Goal: Task Accomplishment & Management: Use online tool/utility

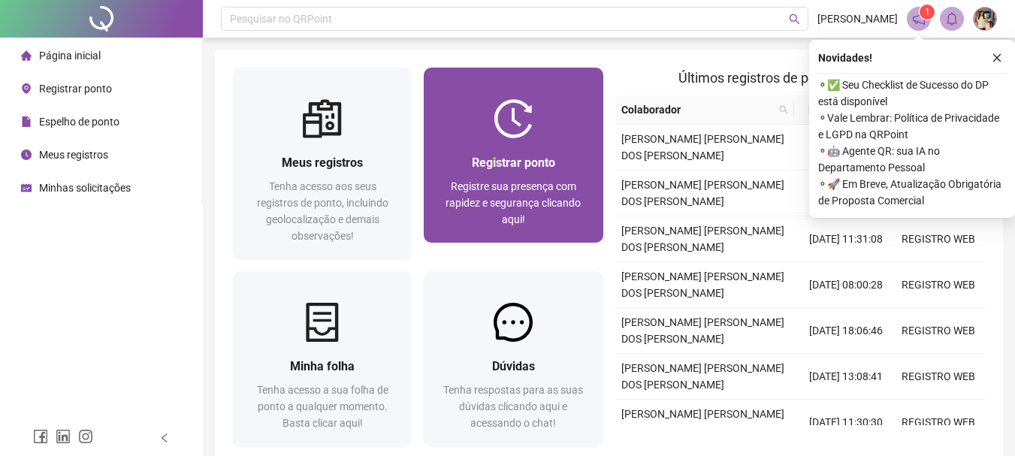
click at [513, 126] on img at bounding box center [513, 118] width 39 height 39
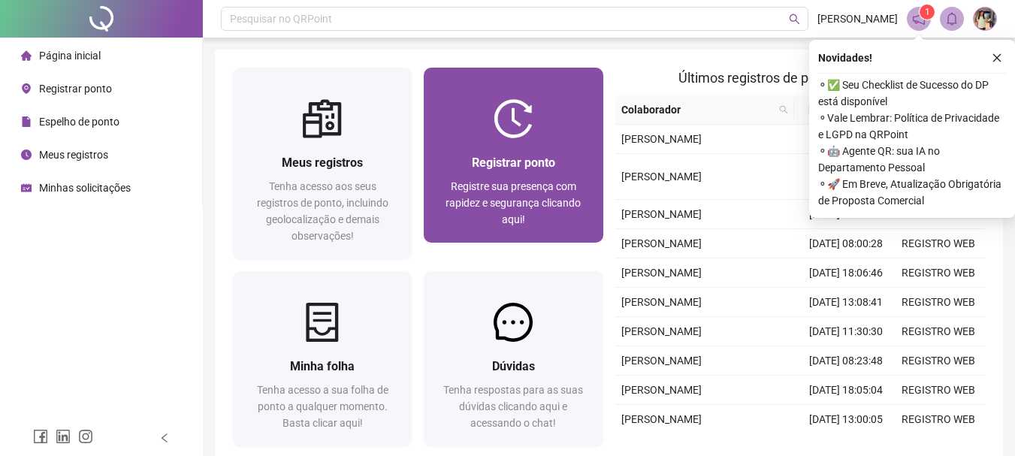
click at [480, 125] on div at bounding box center [513, 118] width 179 height 39
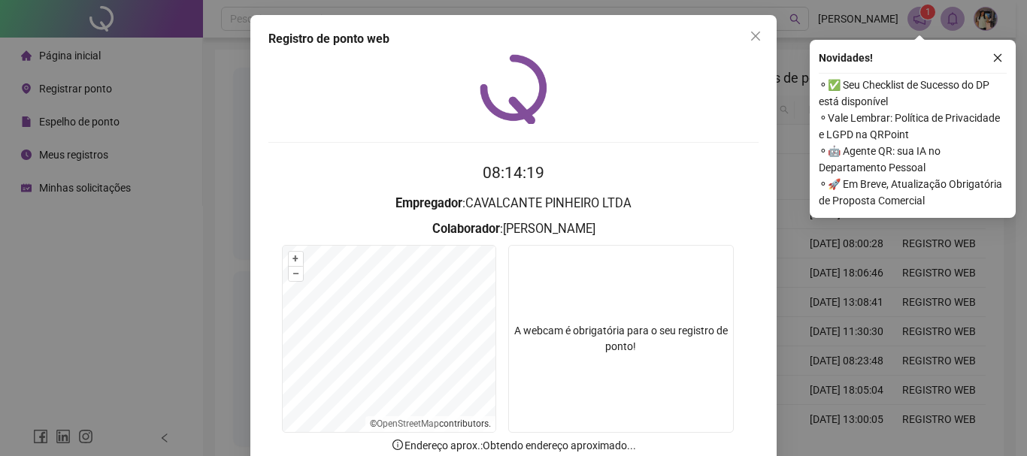
scroll to position [98, 0]
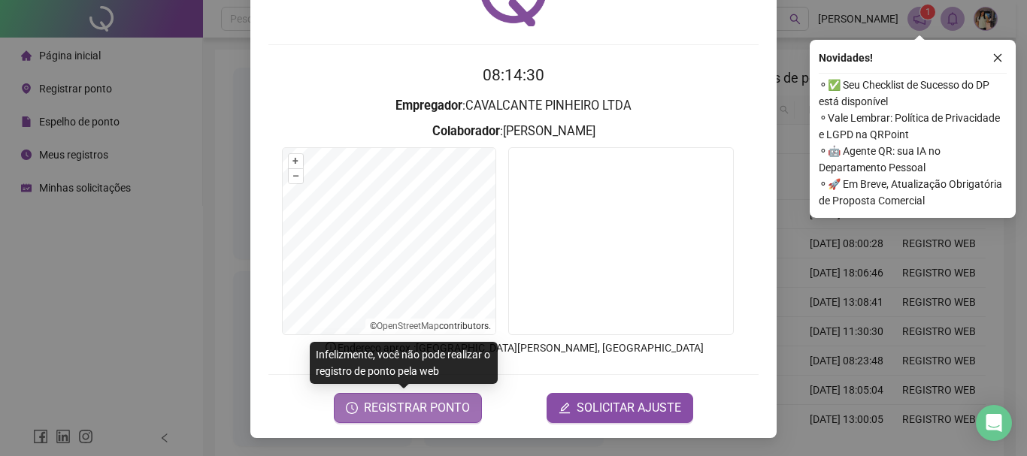
click at [403, 394] on button "REGISTRAR PONTO" at bounding box center [408, 408] width 148 height 30
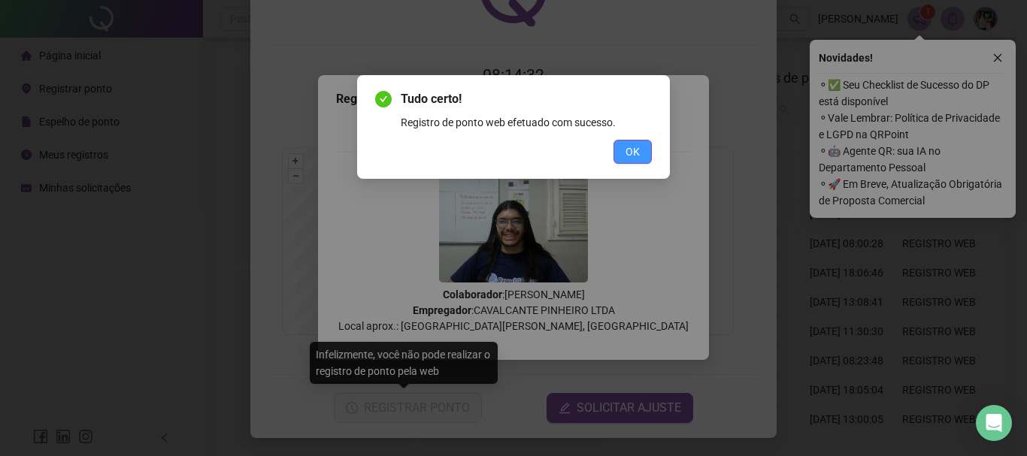
click at [636, 155] on span "OK" at bounding box center [632, 152] width 14 height 17
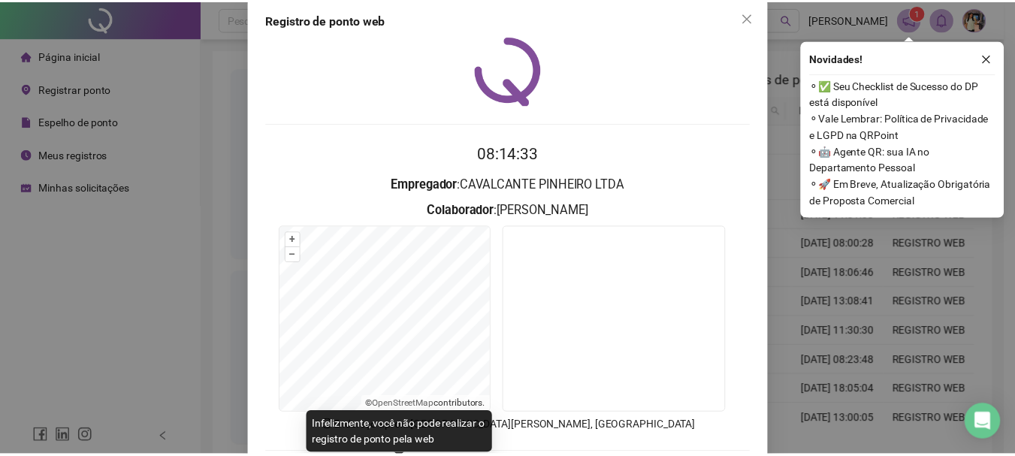
scroll to position [0, 0]
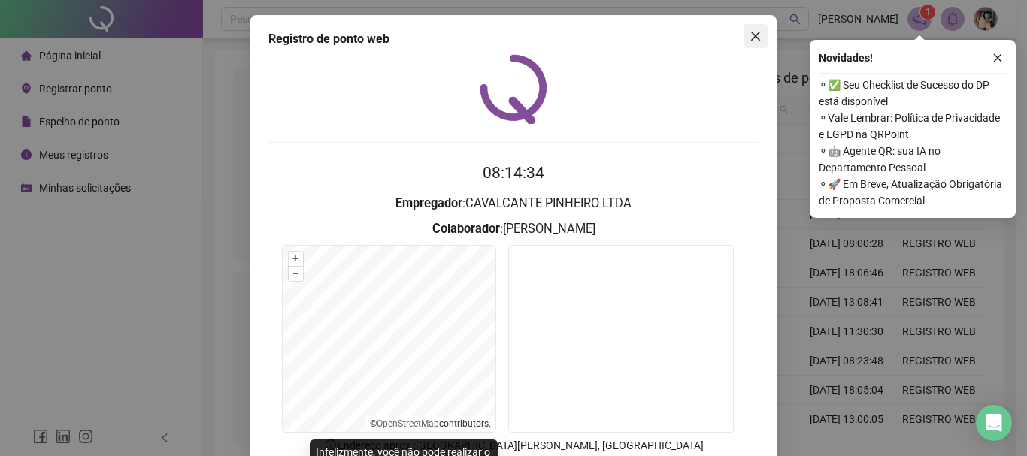
click at [752, 37] on icon "close" at bounding box center [755, 36] width 12 height 12
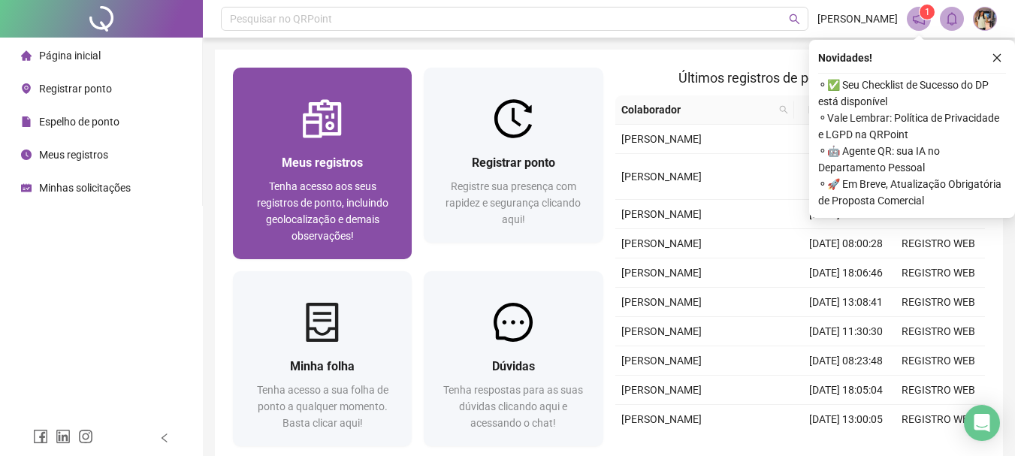
click at [325, 164] on span "Meus registros" at bounding box center [322, 163] width 81 height 14
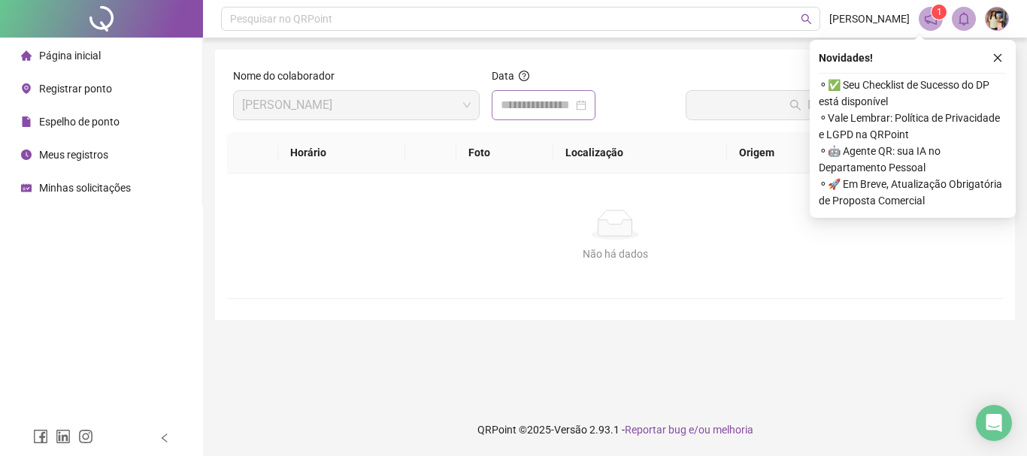
click at [586, 101] on div at bounding box center [544, 105] width 86 height 18
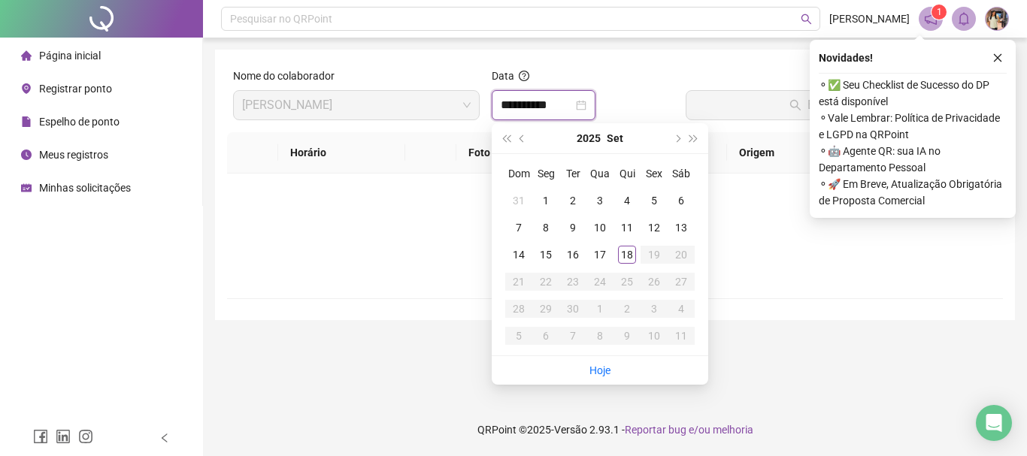
type input "**********"
click at [634, 257] on div "18" at bounding box center [627, 255] width 18 height 18
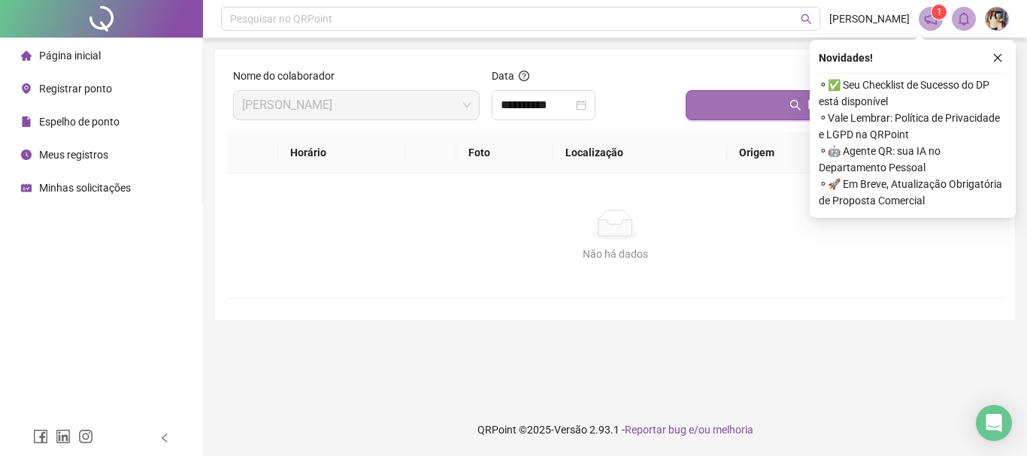
click at [714, 119] on button "Buscar registros" at bounding box center [840, 105] width 311 height 30
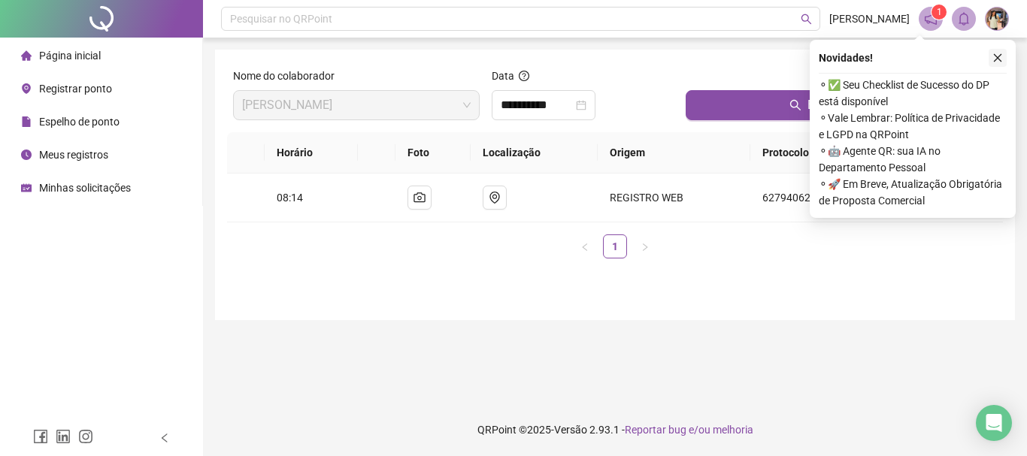
click at [997, 57] on icon "close" at bounding box center [998, 58] width 8 height 8
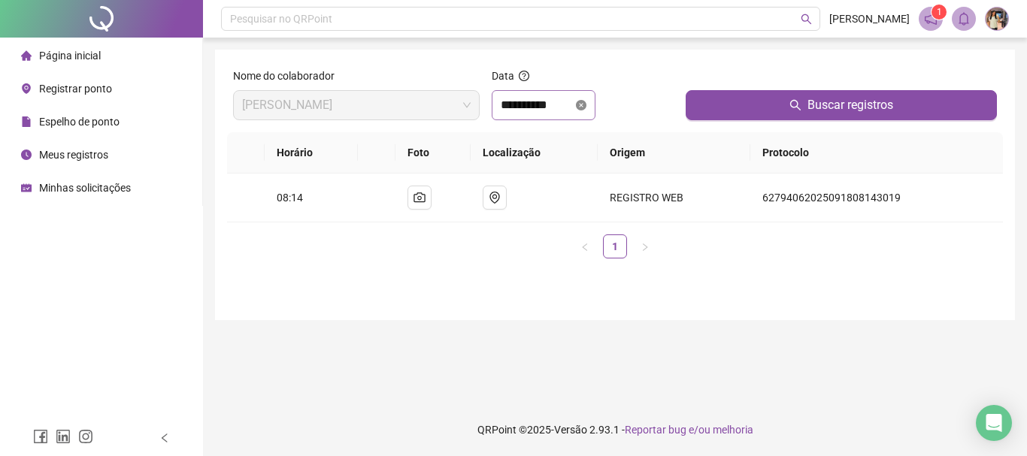
click at [586, 105] on icon "close-circle" at bounding box center [581, 105] width 11 height 11
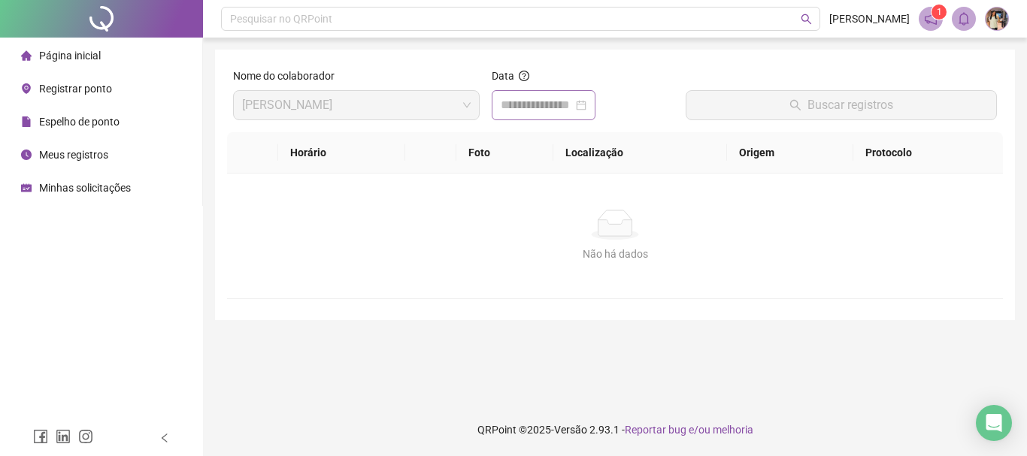
click at [586, 105] on div at bounding box center [544, 105] width 86 height 18
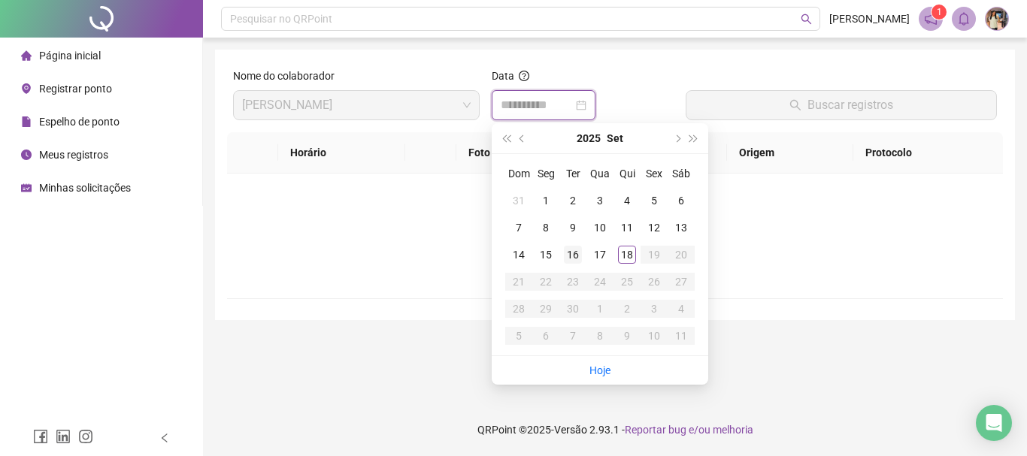
type input "**********"
click at [581, 253] on div "16" at bounding box center [573, 255] width 18 height 18
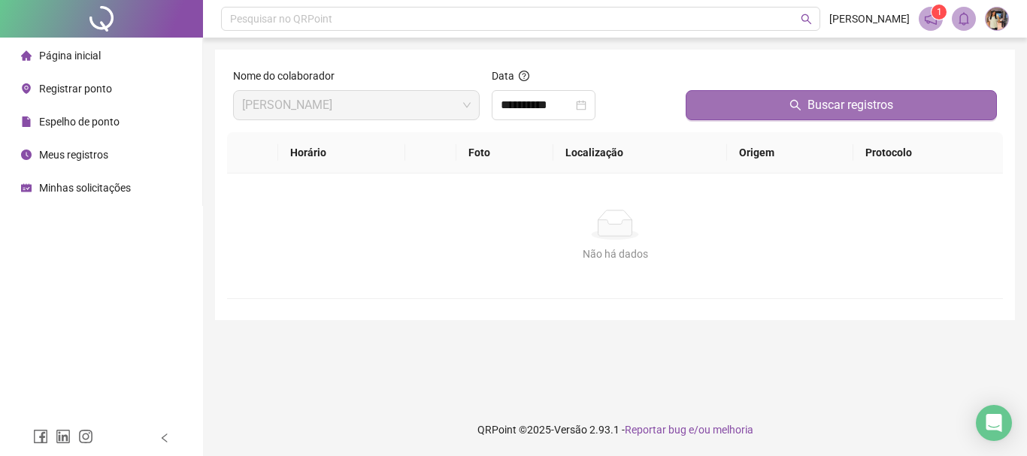
click at [725, 102] on button "Buscar registros" at bounding box center [840, 105] width 311 height 30
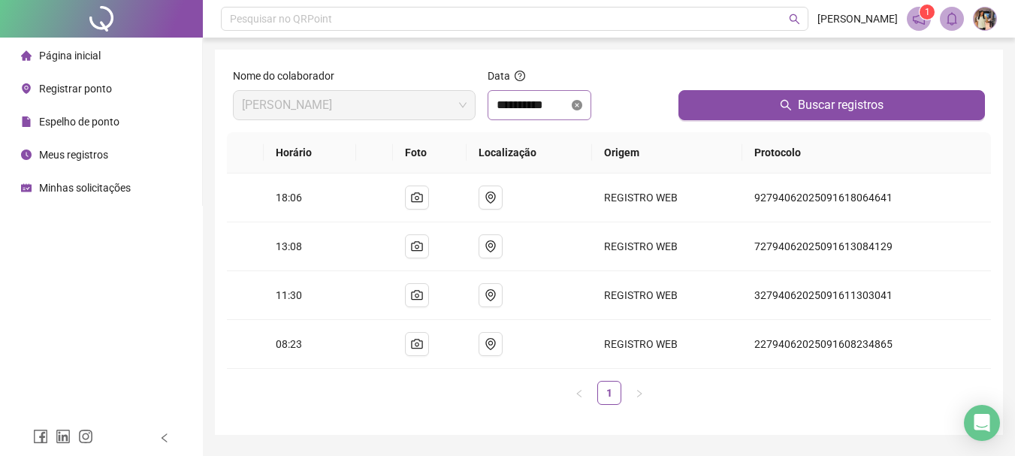
click at [582, 102] on icon "close-circle" at bounding box center [577, 105] width 11 height 11
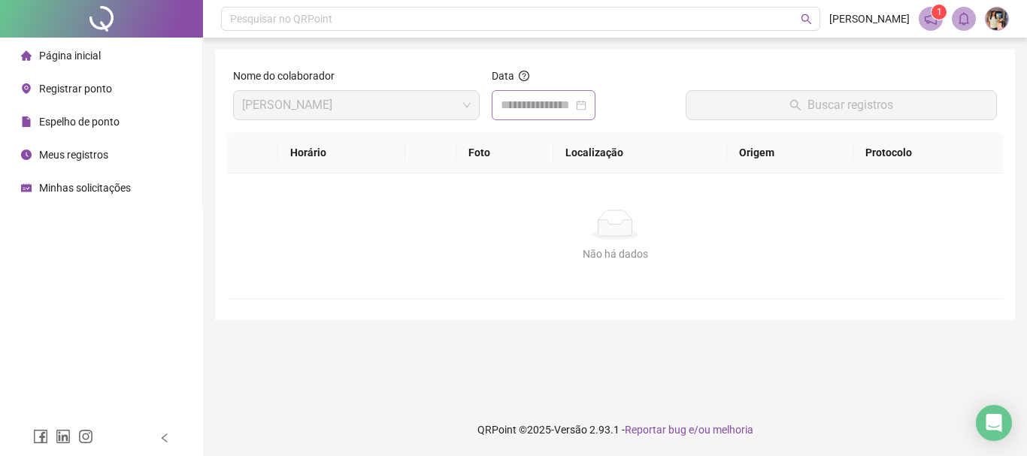
click at [586, 101] on div at bounding box center [544, 105] width 86 height 18
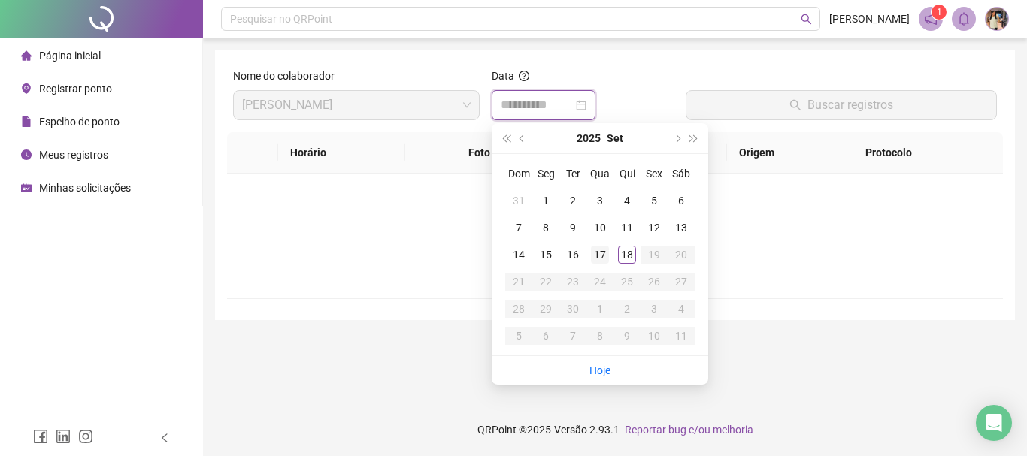
type input "**********"
drag, startPoint x: 595, startPoint y: 249, endPoint x: 604, endPoint y: 245, distance: 9.1
click at [595, 250] on div "17" at bounding box center [600, 255] width 18 height 18
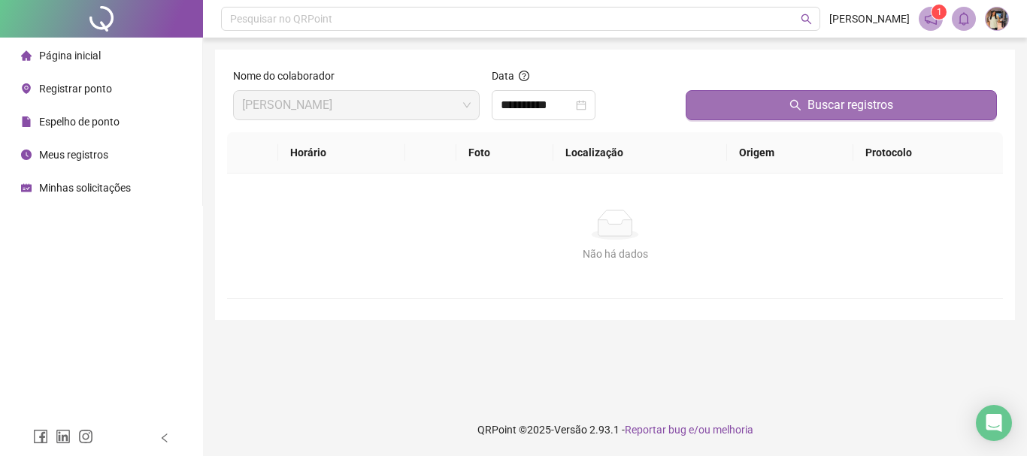
click at [725, 110] on button "Buscar registros" at bounding box center [840, 105] width 311 height 30
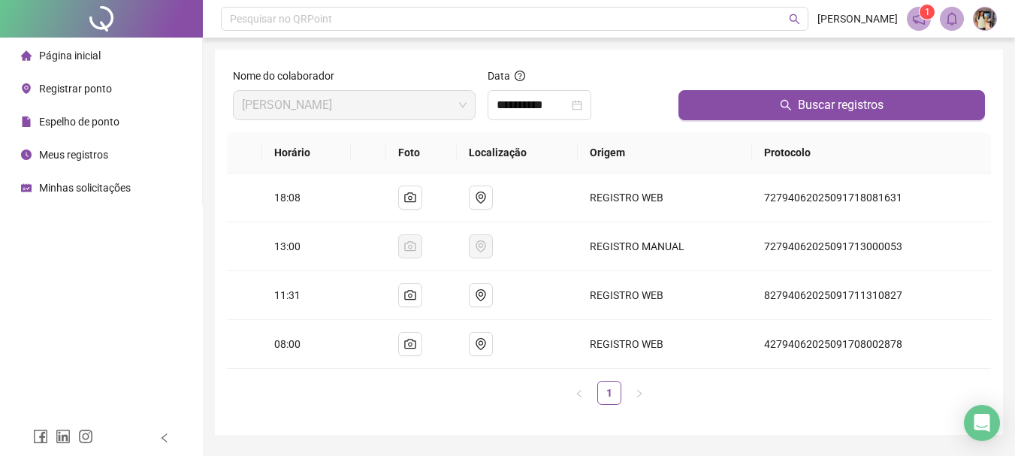
click at [113, 59] on li "Página inicial" at bounding box center [101, 56] width 196 height 30
